Goal: Task Accomplishment & Management: Use online tool/utility

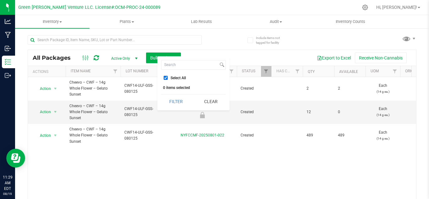
scroll to position [20, 0]
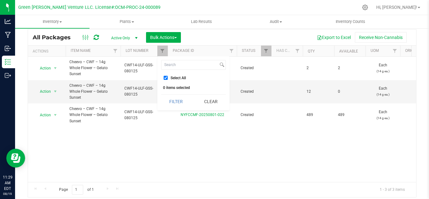
click at [214, 109] on div "Select All 0 items selected Filter Clear" at bounding box center [193, 83] width 72 height 54
click at [214, 101] on button "Clear" at bounding box center [211, 101] width 30 height 14
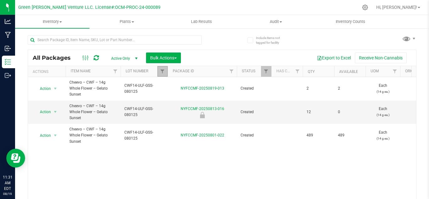
click at [163, 76] on link "Filter" at bounding box center [162, 71] width 10 height 11
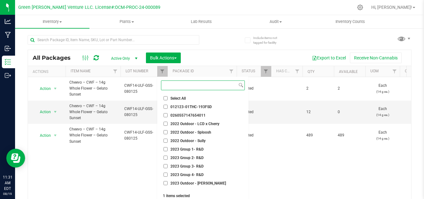
scroll to position [19, 0]
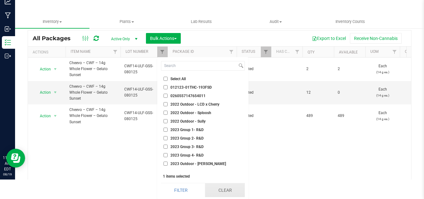
click at [213, 191] on button "Clear" at bounding box center [225, 190] width 40 height 14
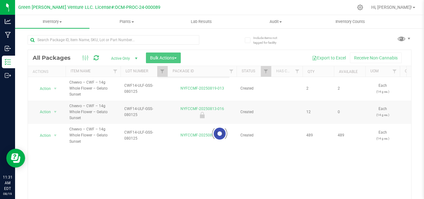
scroll to position [0, 0]
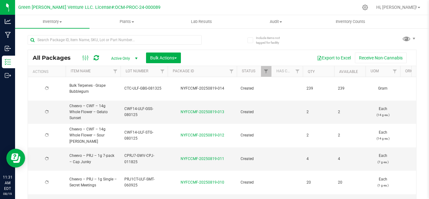
type input "[DATE]"
click at [166, 74] on div at bounding box center [167, 71] width 3 height 11
click at [164, 71] on span "Filter" at bounding box center [162, 71] width 5 height 5
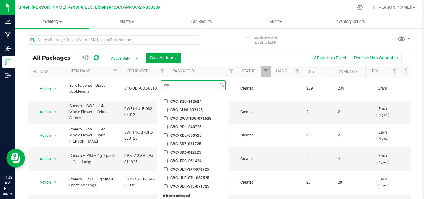
scroll to position [40, 0]
type input "cvc"
click at [196, 185] on span "CVC-ULF-STL-071725" at bounding box center [189, 186] width 39 height 4
click at [168, 185] on input "CVC-ULF-STL-071725" at bounding box center [166, 186] width 4 height 4
checkbox input "true"
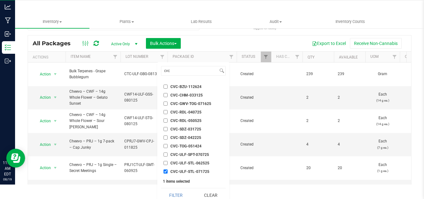
scroll to position [19, 0]
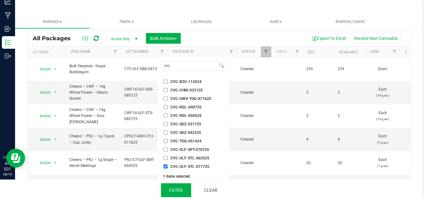
click at [170, 188] on button "Filter" at bounding box center [176, 190] width 30 height 14
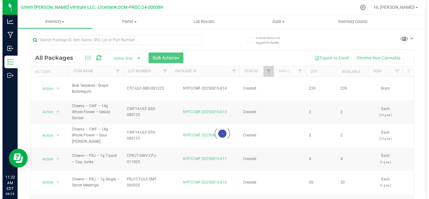
scroll to position [0, 0]
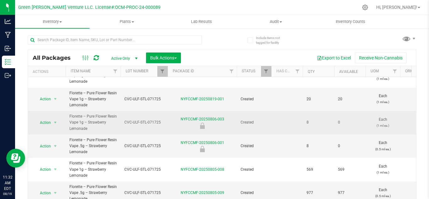
scroll to position [20, 0]
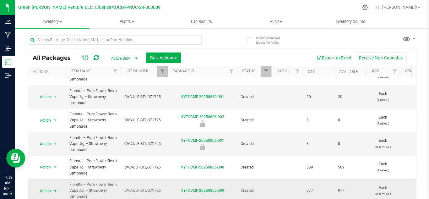
click at [44, 187] on span "Action" at bounding box center [42, 190] width 17 height 9
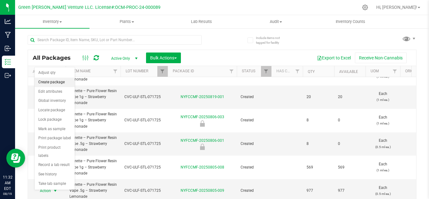
click at [52, 80] on li "Create package" at bounding box center [55, 82] width 40 height 9
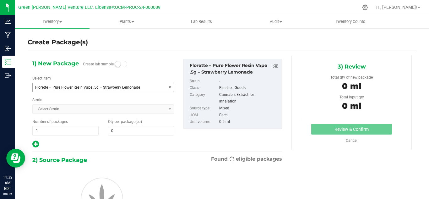
type input "0"
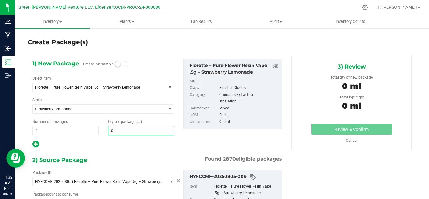
click at [126, 127] on span "0 0" at bounding box center [141, 130] width 66 height 9
type input "20"
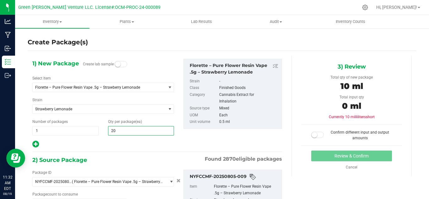
scroll to position [73, 0]
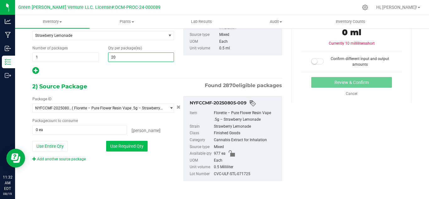
type input "20"
click at [138, 145] on button "Use Required Qty" at bounding box center [126, 146] width 41 height 11
type input "20 ea"
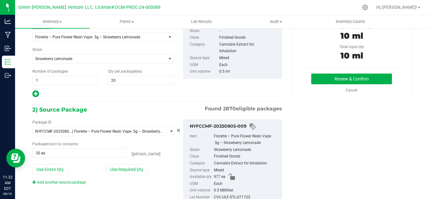
scroll to position [0, 0]
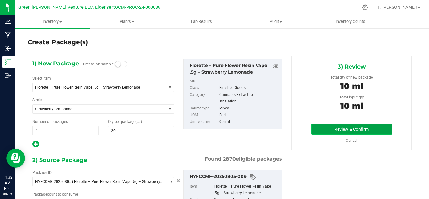
click at [321, 132] on button "Review & Confirm" at bounding box center [351, 129] width 81 height 11
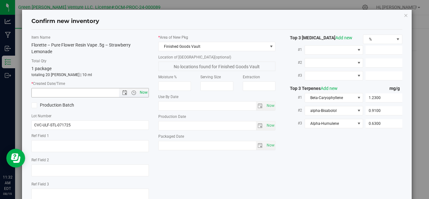
click at [143, 93] on span "Now" at bounding box center [143, 92] width 11 height 9
type input "[DATE] 11:32 AM"
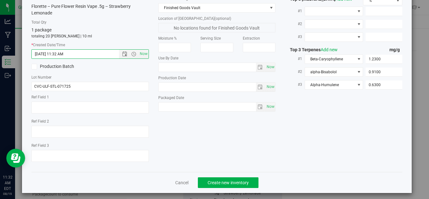
scroll to position [42, 0]
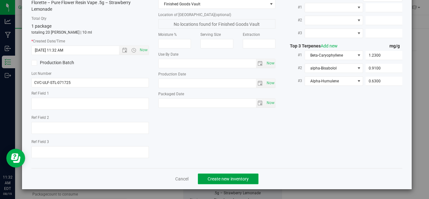
click at [226, 177] on span "Create new inventory" at bounding box center [227, 178] width 41 height 5
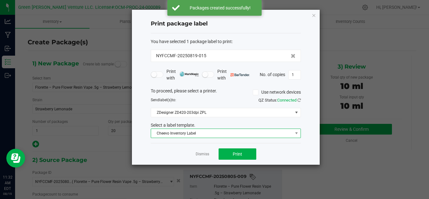
click at [250, 135] on span "Cheevo Inventory Label" at bounding box center [222, 133] width 142 height 9
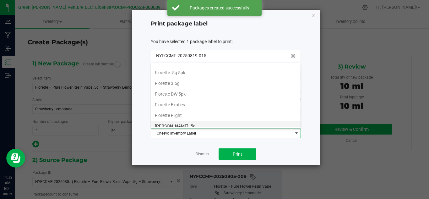
scroll to position [108, 0]
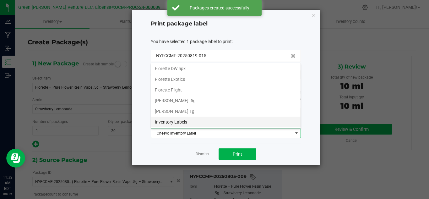
click at [179, 119] on li "Inventory Labels" at bounding box center [225, 121] width 149 height 11
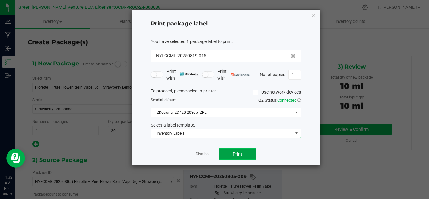
click at [235, 150] on button "Print" at bounding box center [237, 153] width 38 height 11
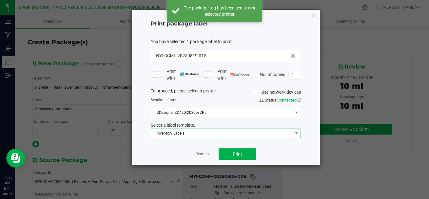
click at [221, 136] on span "Inventory Labels" at bounding box center [222, 133] width 142 height 9
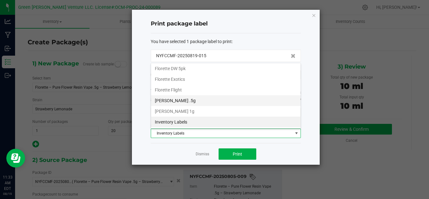
click at [195, 105] on li "[PERSON_NAME] .5g" at bounding box center [225, 100] width 149 height 11
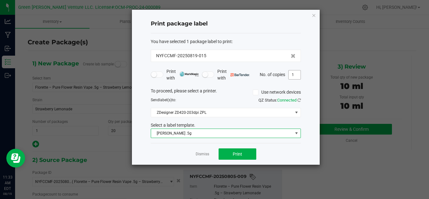
click at [294, 74] on input "1" at bounding box center [294, 74] width 12 height 9
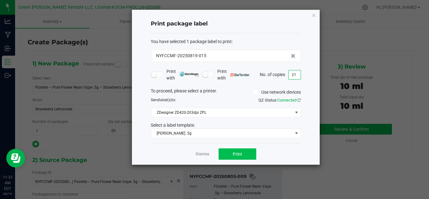
type input "21"
click at [228, 154] on button "Print" at bounding box center [237, 153] width 38 height 11
click at [206, 154] on link "Dismiss" at bounding box center [202, 153] width 13 height 5
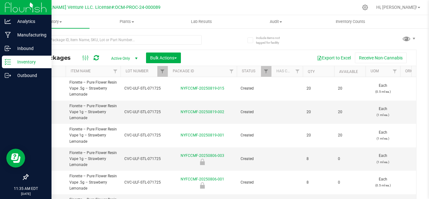
click at [8, 61] on icon at bounding box center [8, 62] width 6 height 6
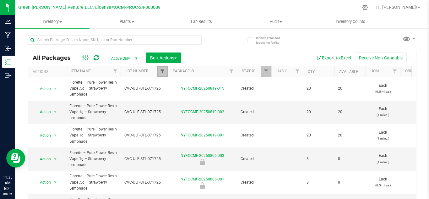
click at [163, 70] on span "Filter" at bounding box center [162, 71] width 5 height 5
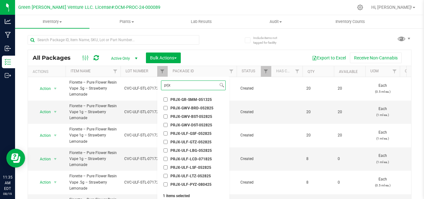
scroll to position [118, 0]
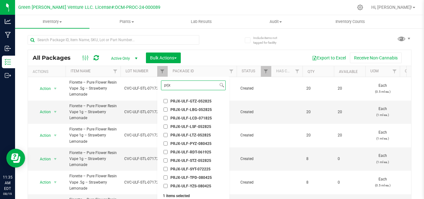
type input "prjx"
click at [176, 174] on li "PRJX-ULF-TPD-080425" at bounding box center [193, 177] width 65 height 7
click at [164, 176] on input "PRJX-ULF-TPD-080425" at bounding box center [166, 177] width 4 height 4
checkbox input "true"
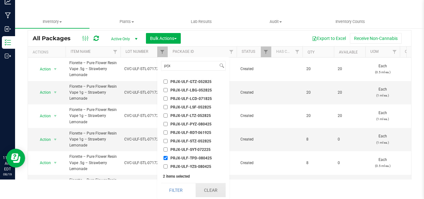
click at [209, 187] on button "Clear" at bounding box center [211, 190] width 30 height 14
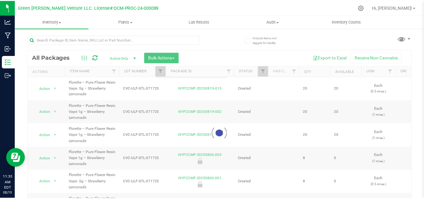
scroll to position [2302, 0]
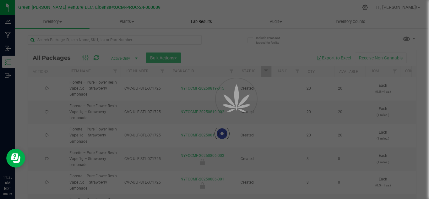
checkbox input "false"
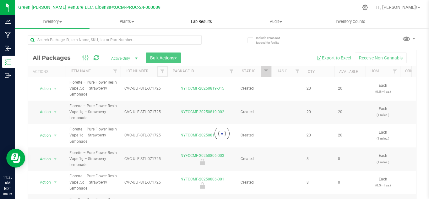
click at [160, 69] on span "Filter" at bounding box center [162, 71] width 5 height 5
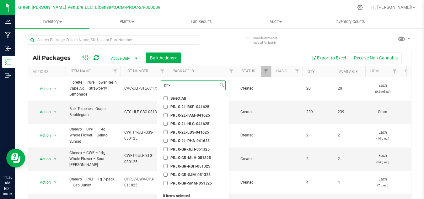
scroll to position [124, 0]
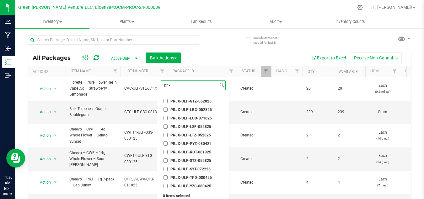
type input "prjx"
click at [164, 175] on input "PRJX-ULF-TPD-080425" at bounding box center [166, 177] width 4 height 4
checkbox input "true"
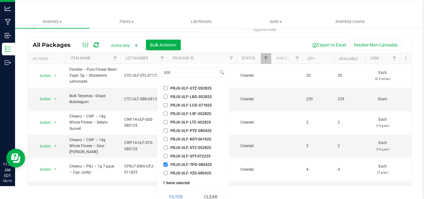
scroll to position [19, 0]
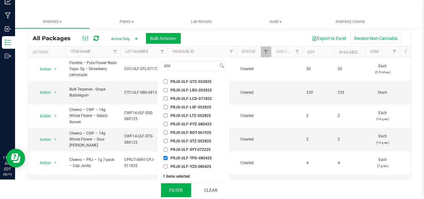
click at [177, 187] on button "Filter" at bounding box center [176, 190] width 30 height 14
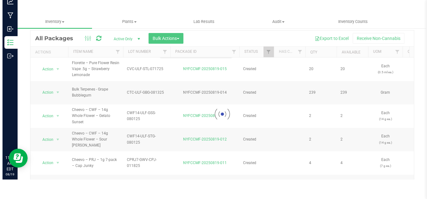
scroll to position [0, 0]
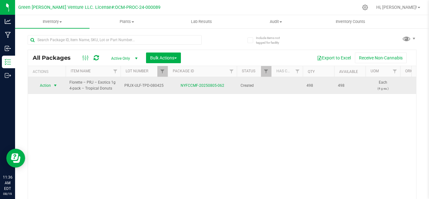
click at [49, 86] on span "Action" at bounding box center [42, 85] width 17 height 9
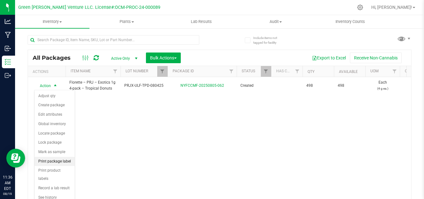
click at [52, 160] on li "Print package label" at bounding box center [55, 161] width 40 height 9
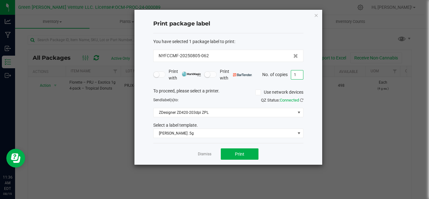
click at [296, 71] on input "1" at bounding box center [297, 74] width 12 height 9
type input "100"
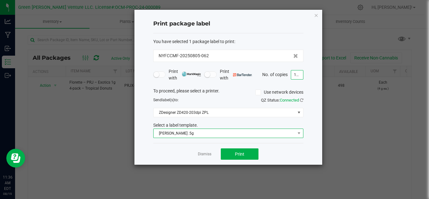
click at [218, 133] on span "[PERSON_NAME] .5g" at bounding box center [224, 133] width 142 height 9
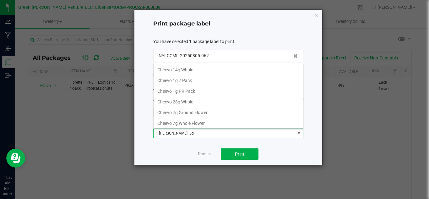
scroll to position [87, 0]
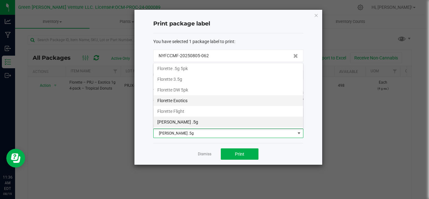
click at [181, 100] on li "Florette Exotics" at bounding box center [227, 100] width 149 height 11
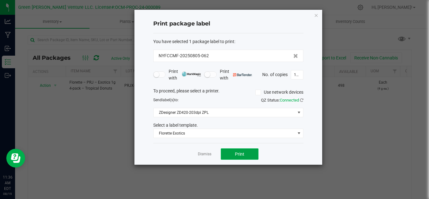
click at [247, 155] on button "Print" at bounding box center [240, 153] width 38 height 11
